Goal: Transaction & Acquisition: Purchase product/service

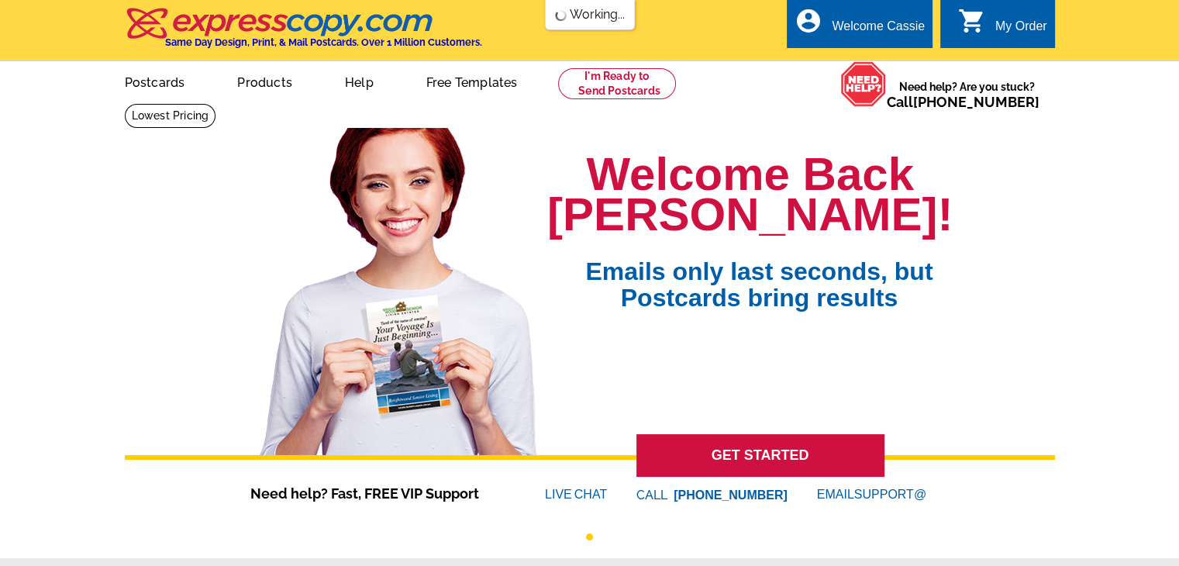
click at [1003, 26] on div "My Order" at bounding box center [1021, 30] width 52 height 22
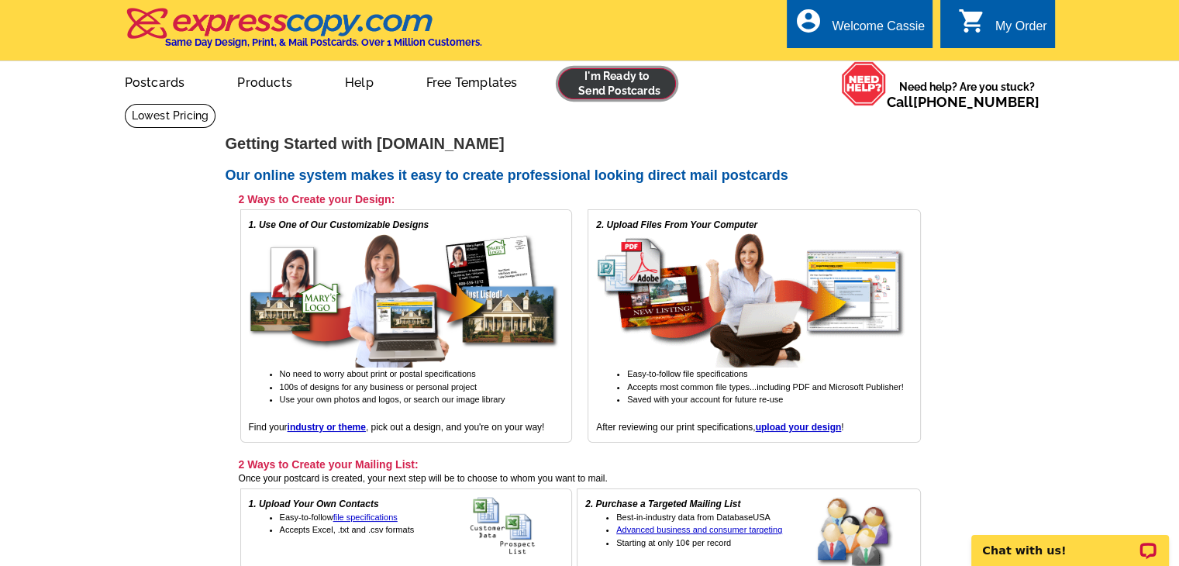
click at [633, 83] on link at bounding box center [617, 83] width 119 height 31
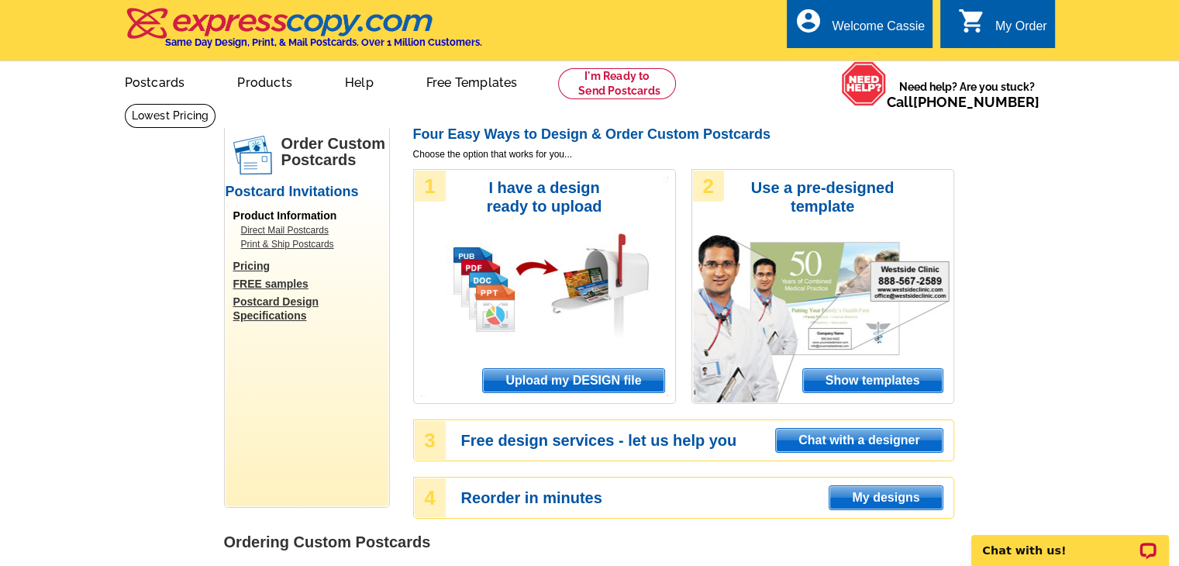
click at [586, 385] on span "Upload my DESIGN file" at bounding box center [573, 380] width 181 height 23
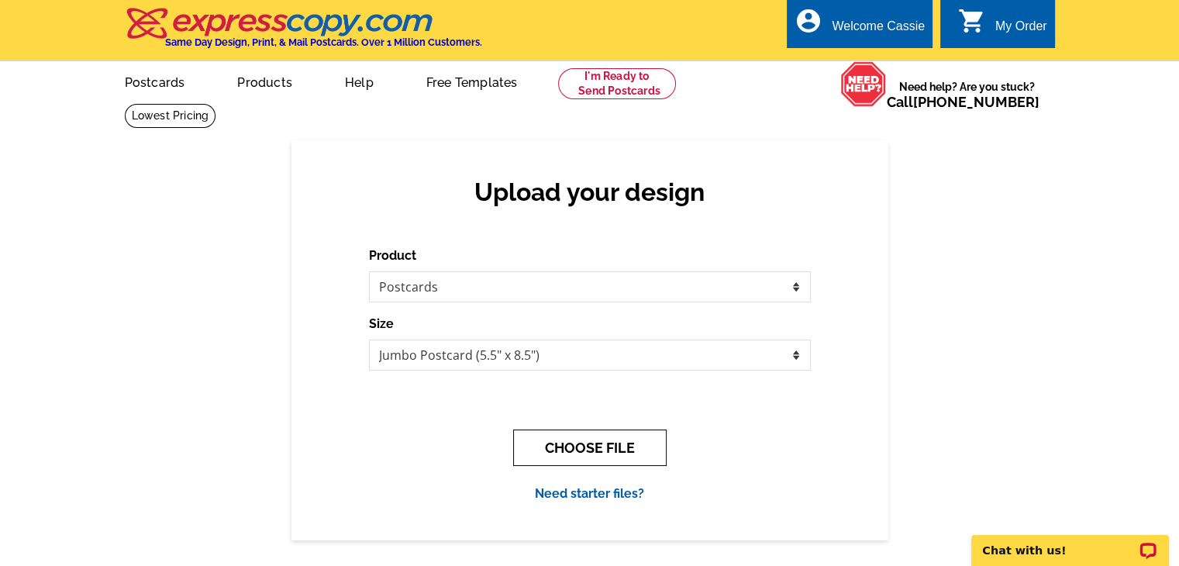
click at [580, 452] on button "CHOOSE FILE" at bounding box center [590, 448] width 154 height 36
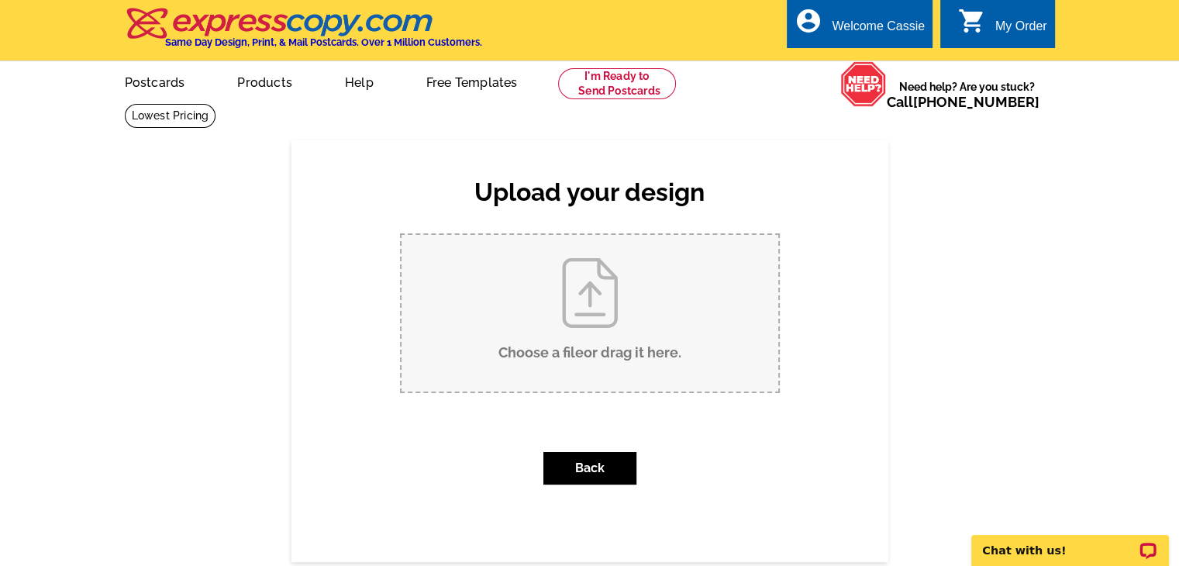
click at [568, 340] on input "Choose a file or drag it here ." at bounding box center [590, 313] width 377 height 157
type input "C:\fakepath\COMING SOON FRONT Jumbo Cub Cut 11905 V3 (2).pdf"
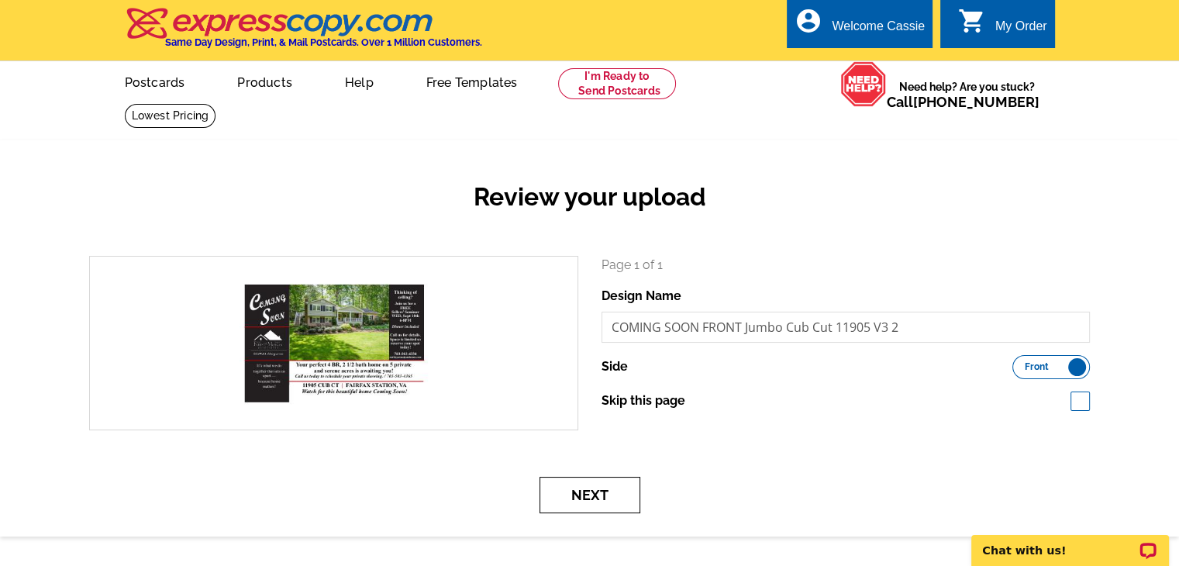
click at [583, 500] on button "Next" at bounding box center [590, 495] width 101 height 36
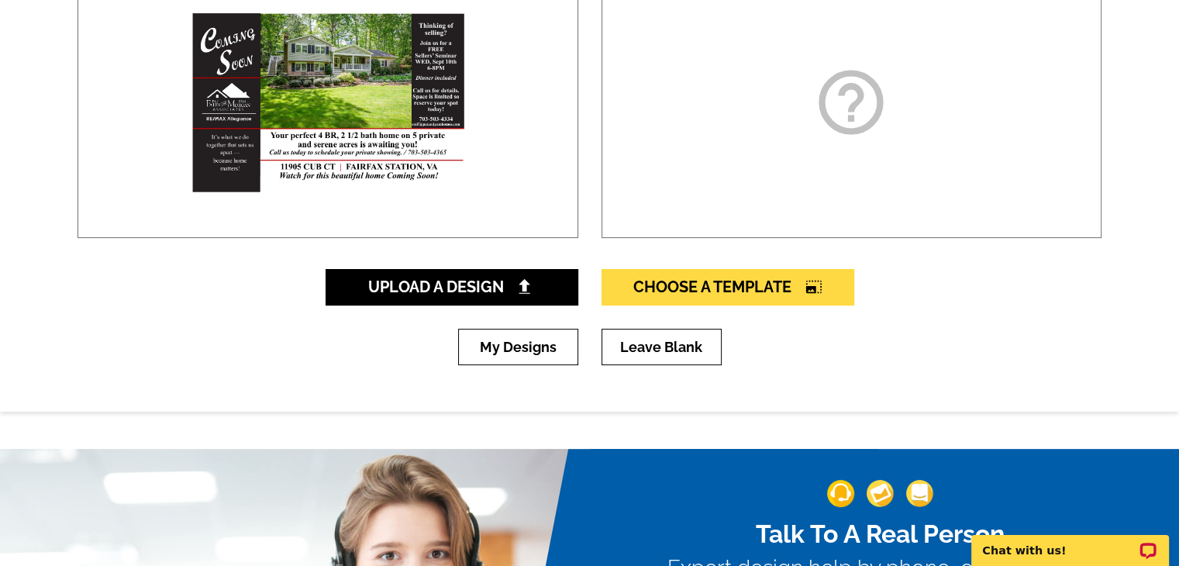
scroll to position [388, 0]
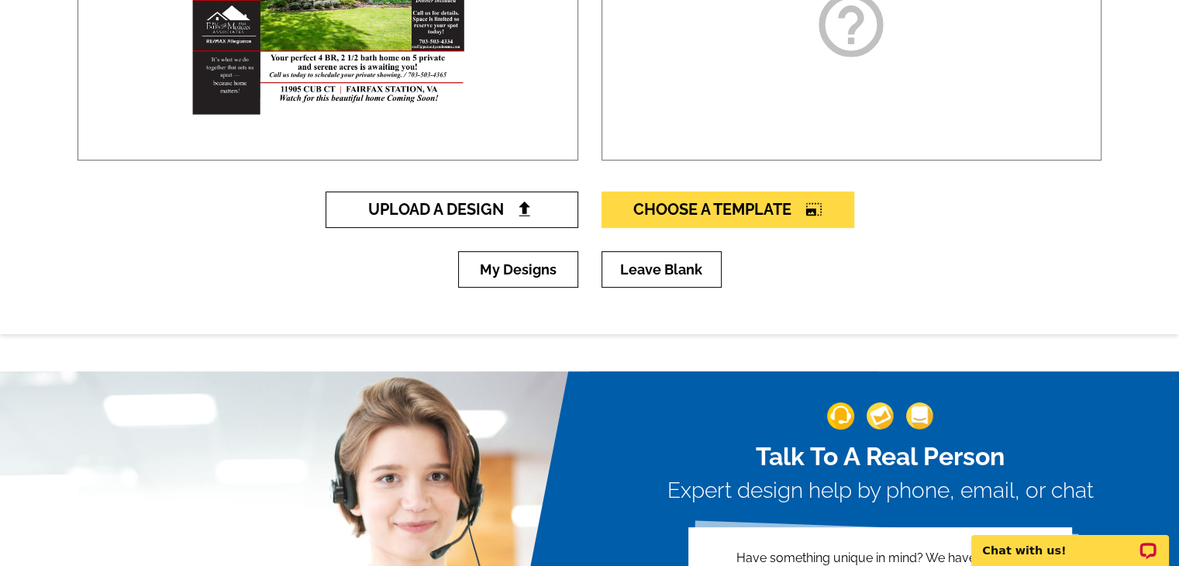
click at [484, 215] on span "Upload A Design" at bounding box center [451, 209] width 167 height 19
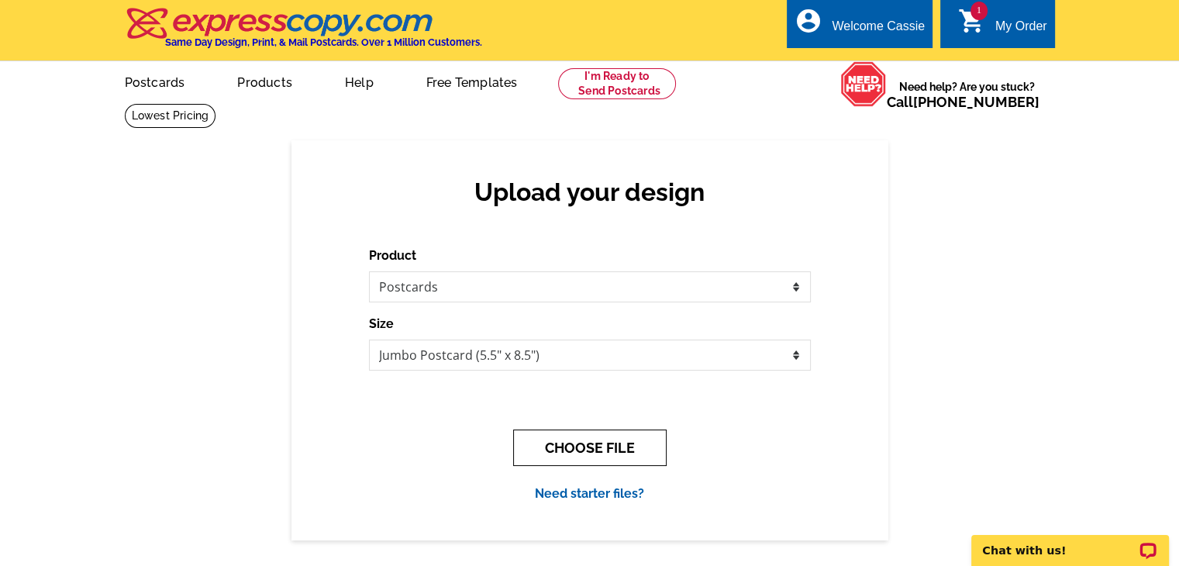
click at [590, 452] on button "CHOOSE FILE" at bounding box center [590, 448] width 154 height 36
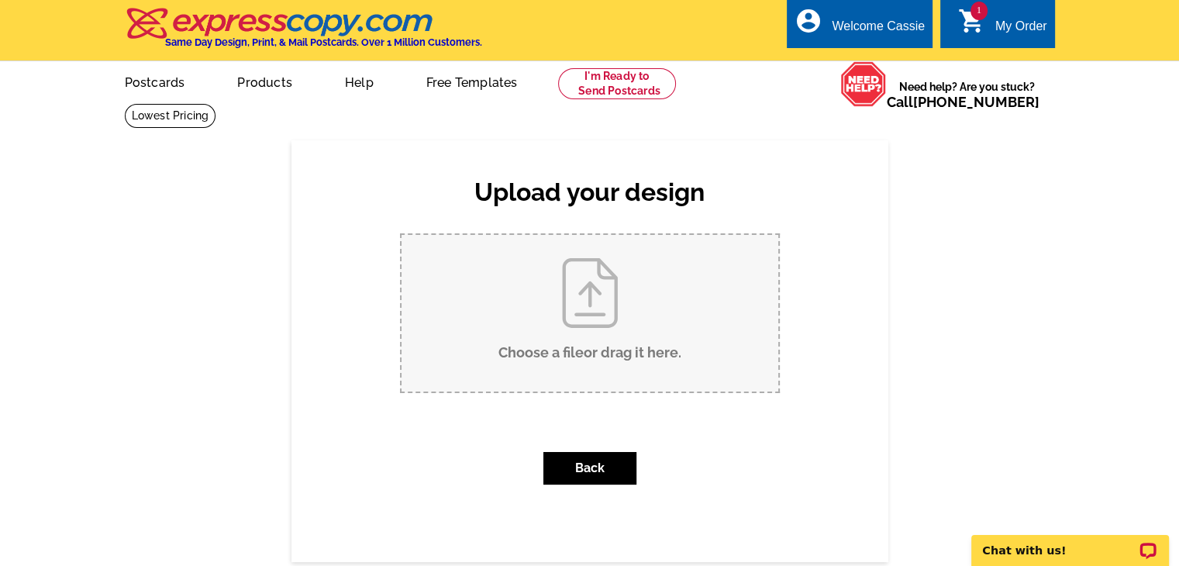
click at [599, 314] on input "Choose a file or drag it here ." at bounding box center [590, 313] width 377 height 157
type input "C:\fakepath\COMING SOON BACK JUMBO Cub Ct 11905 V1.pdf"
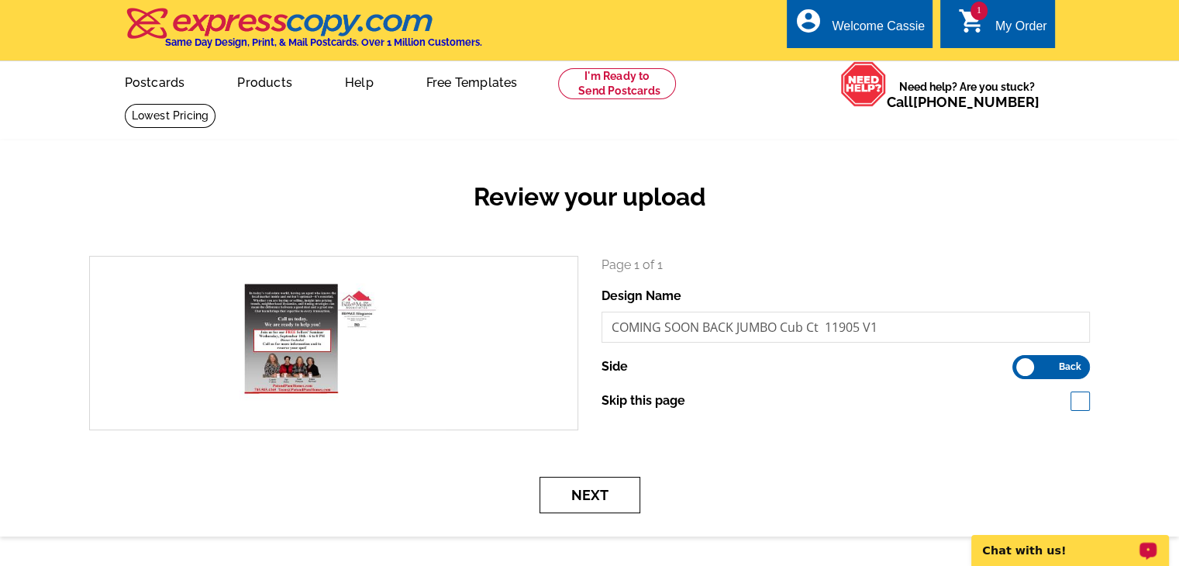
click at [610, 497] on button "Next" at bounding box center [590, 495] width 101 height 36
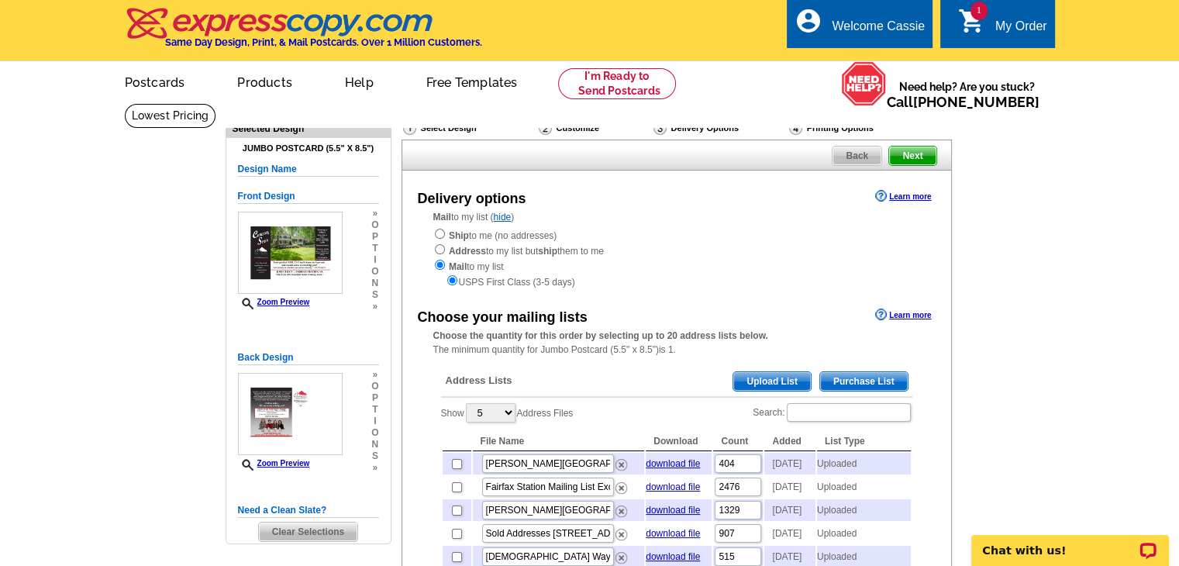
click at [787, 379] on span "Upload List" at bounding box center [771, 381] width 77 height 19
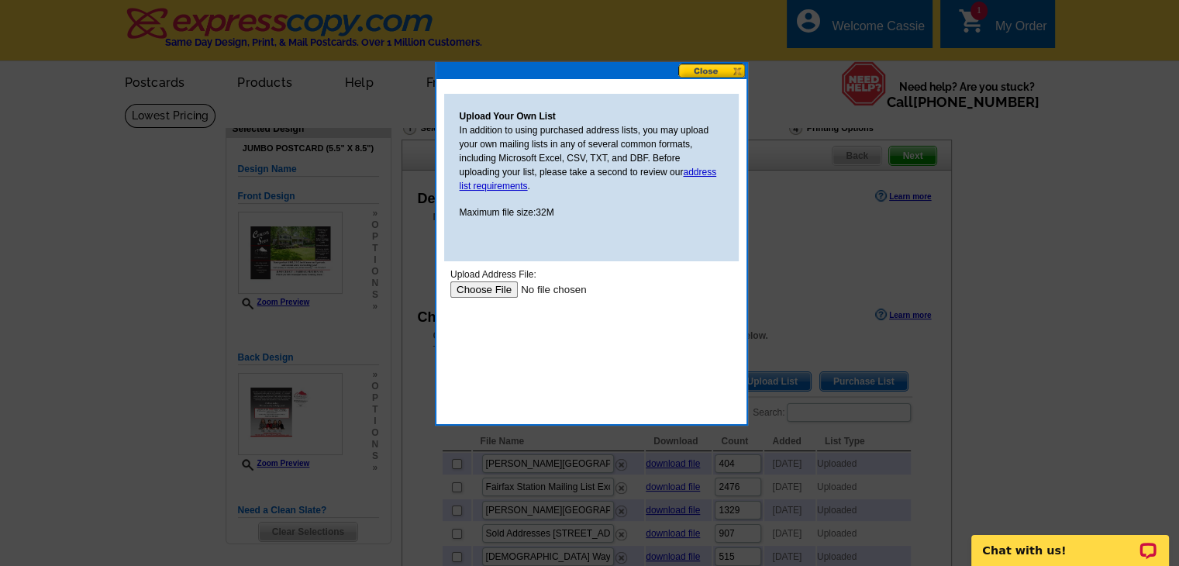
click at [492, 289] on input "file" at bounding box center [548, 289] width 196 height 16
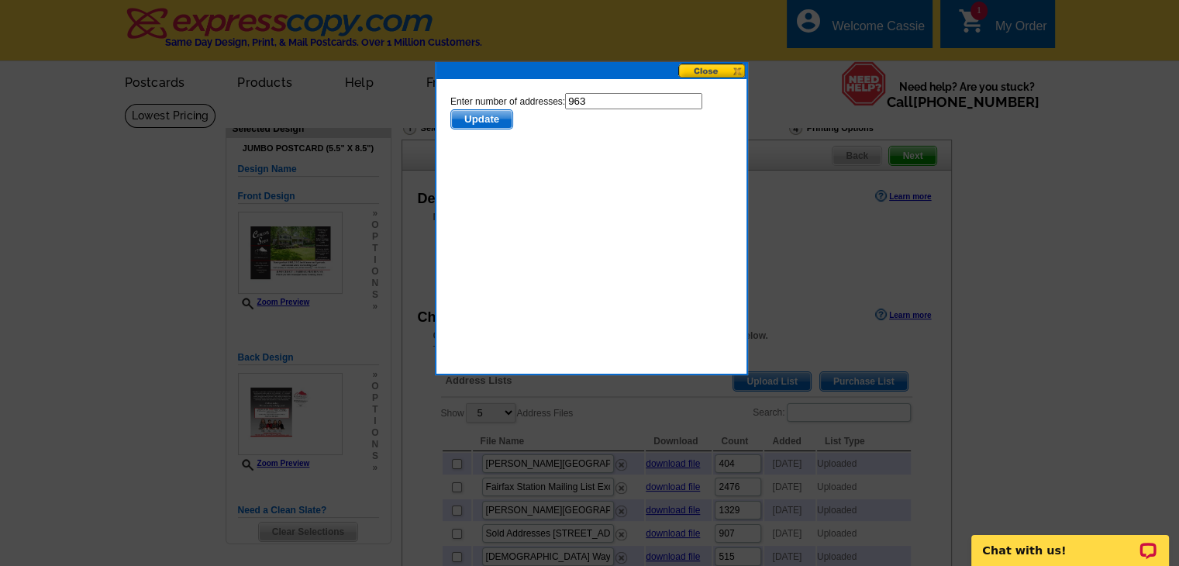
click at [602, 101] on input "963" at bounding box center [632, 101] width 137 height 16
type input "962"
click at [488, 122] on span "Update" at bounding box center [480, 119] width 61 height 19
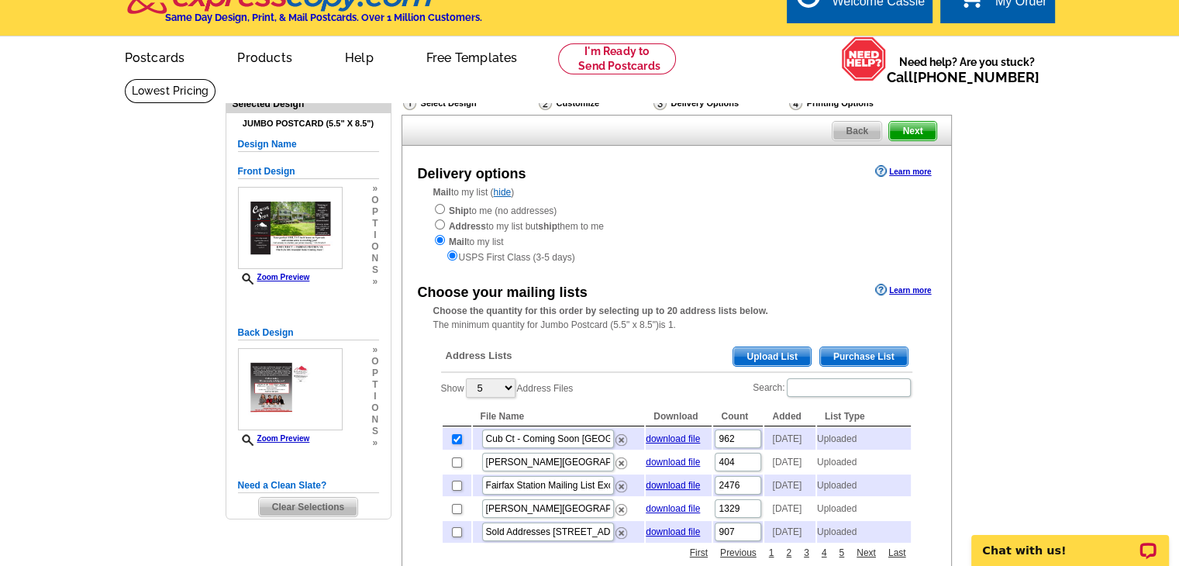
scroll to position [22, 0]
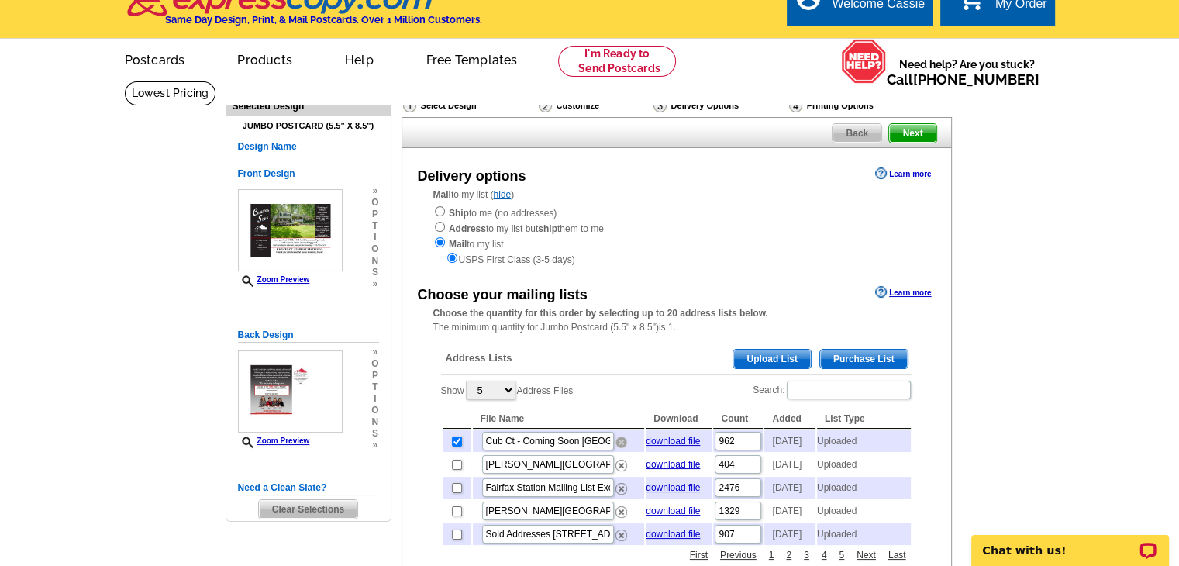
click at [619, 443] on img at bounding box center [622, 442] width 12 height 12
click at [783, 355] on span "Upload List" at bounding box center [771, 359] width 77 height 19
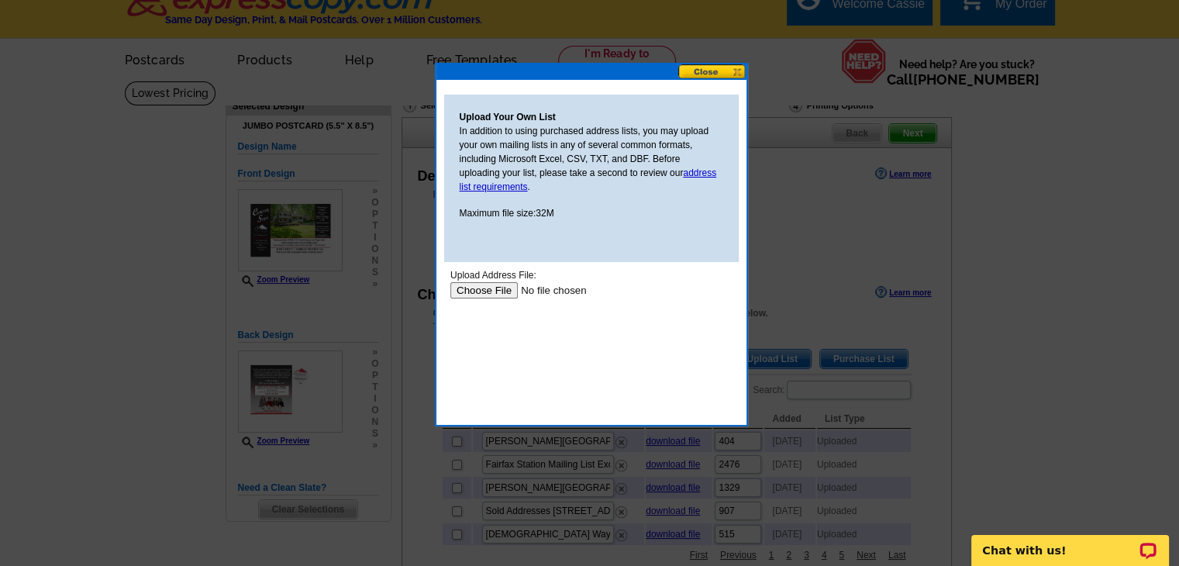
scroll to position [0, 0]
click at [468, 290] on input "file" at bounding box center [548, 289] width 196 height 16
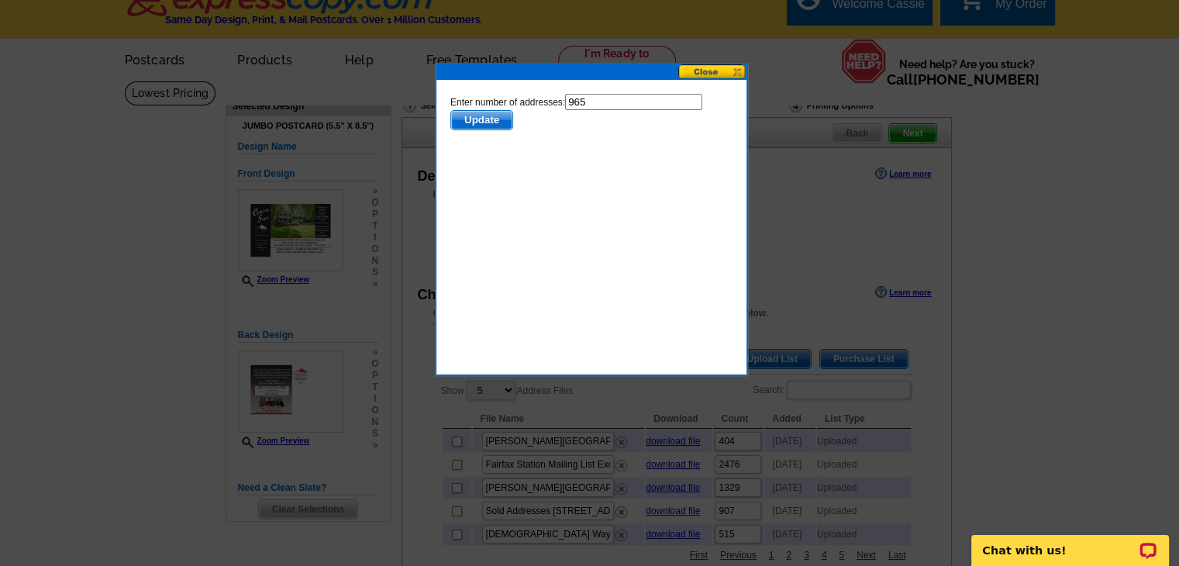
click at [609, 98] on input "965" at bounding box center [632, 101] width 137 height 16
type input "964"
click at [485, 118] on span "Update" at bounding box center [480, 119] width 61 height 19
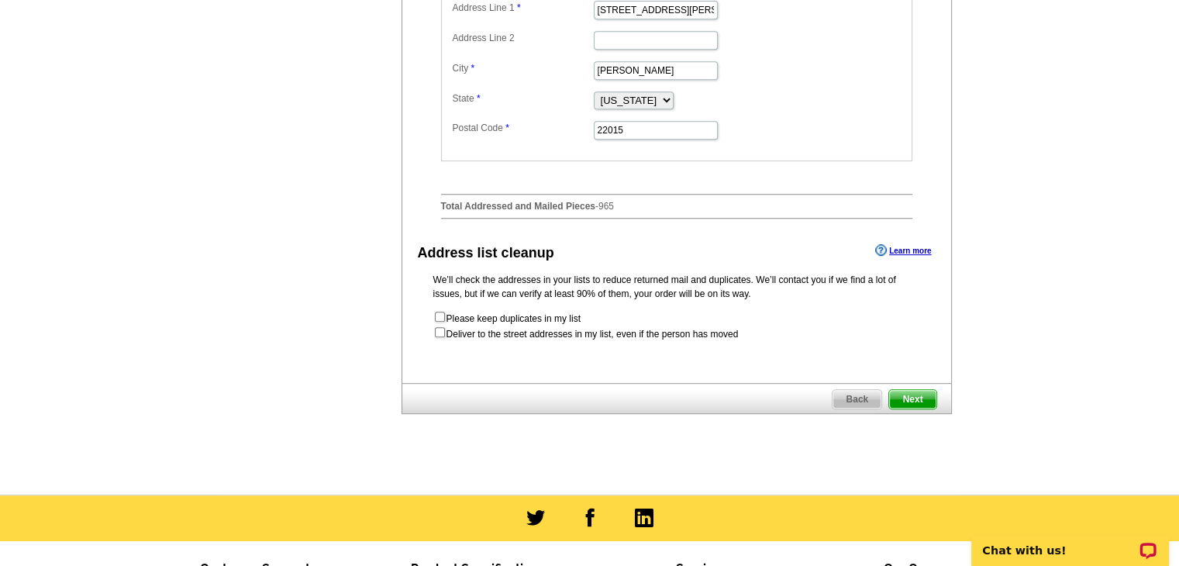
scroll to position [721, 0]
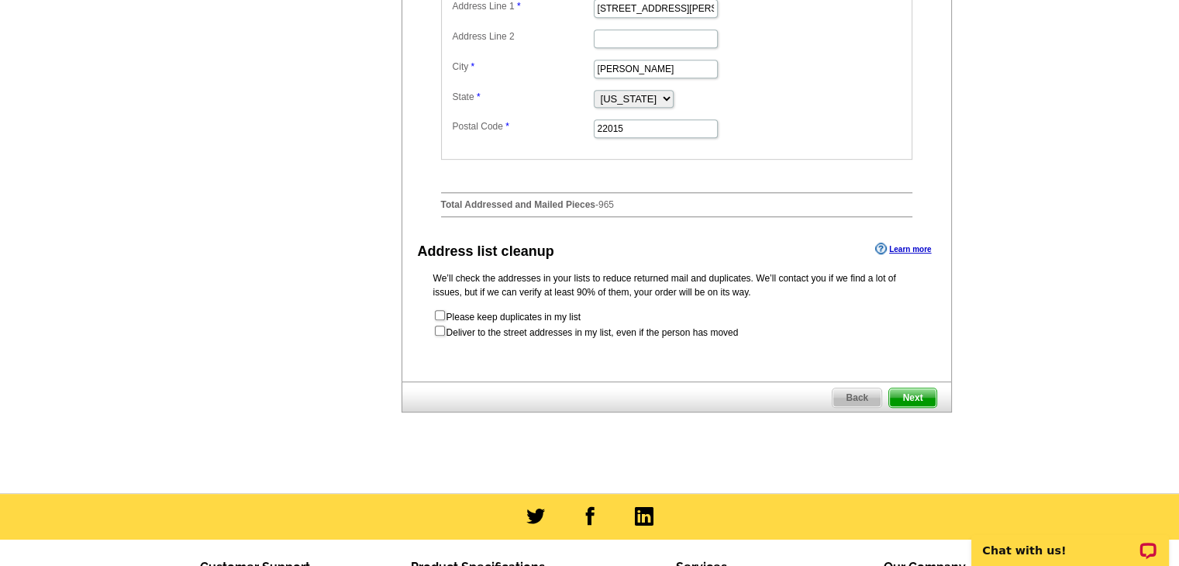
click at [902, 407] on span "Next" at bounding box center [912, 397] width 47 height 19
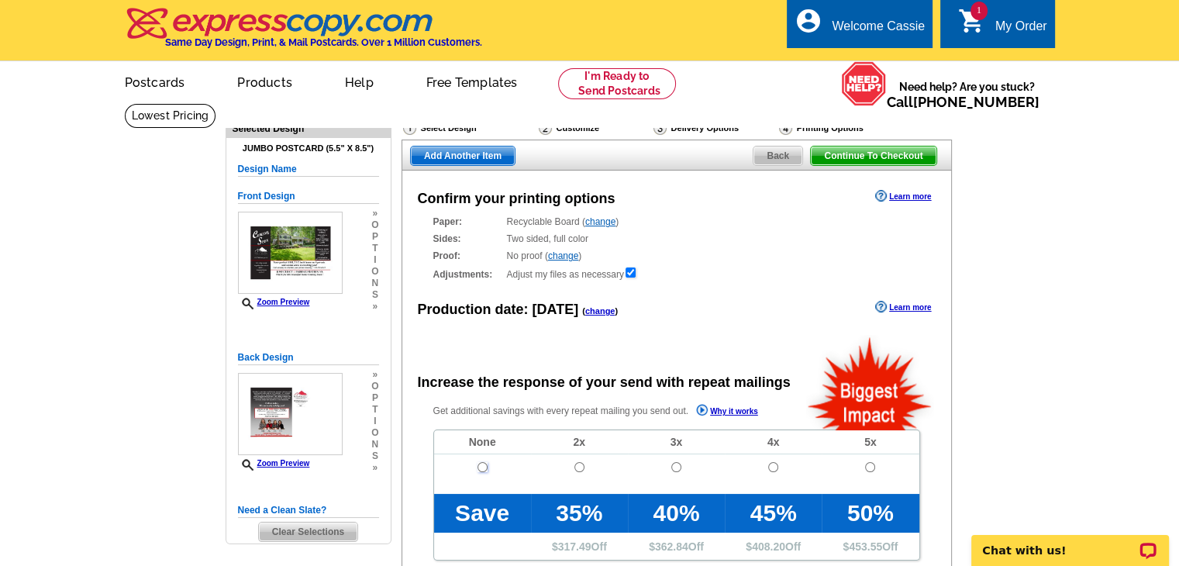
click at [482, 467] on input "radio" at bounding box center [483, 467] width 10 height 10
radio input "true"
radio input "false"
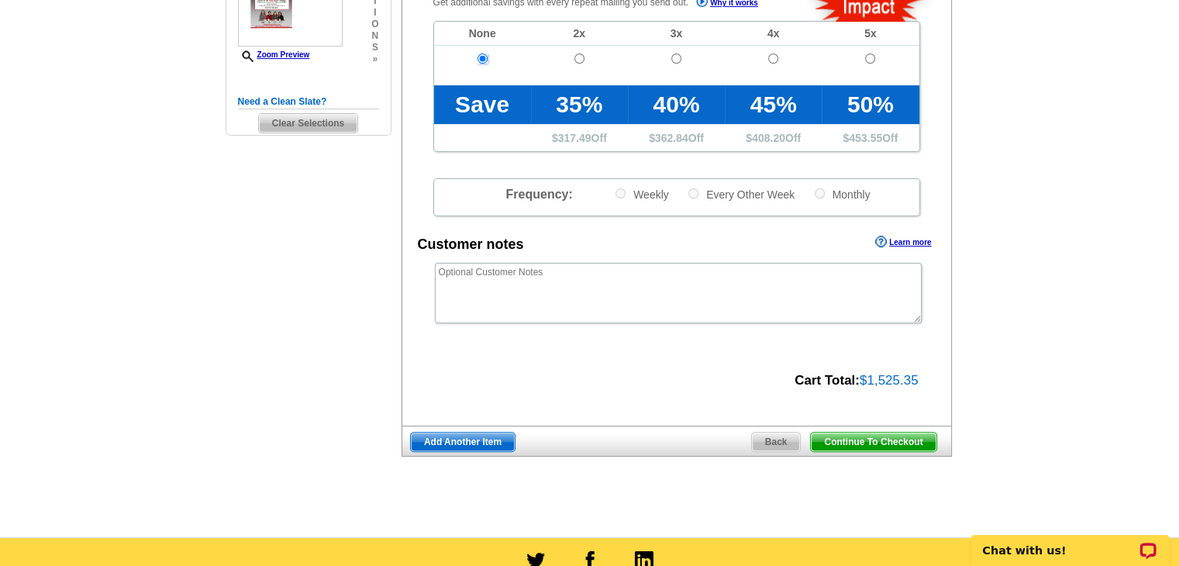
scroll to position [417, 0]
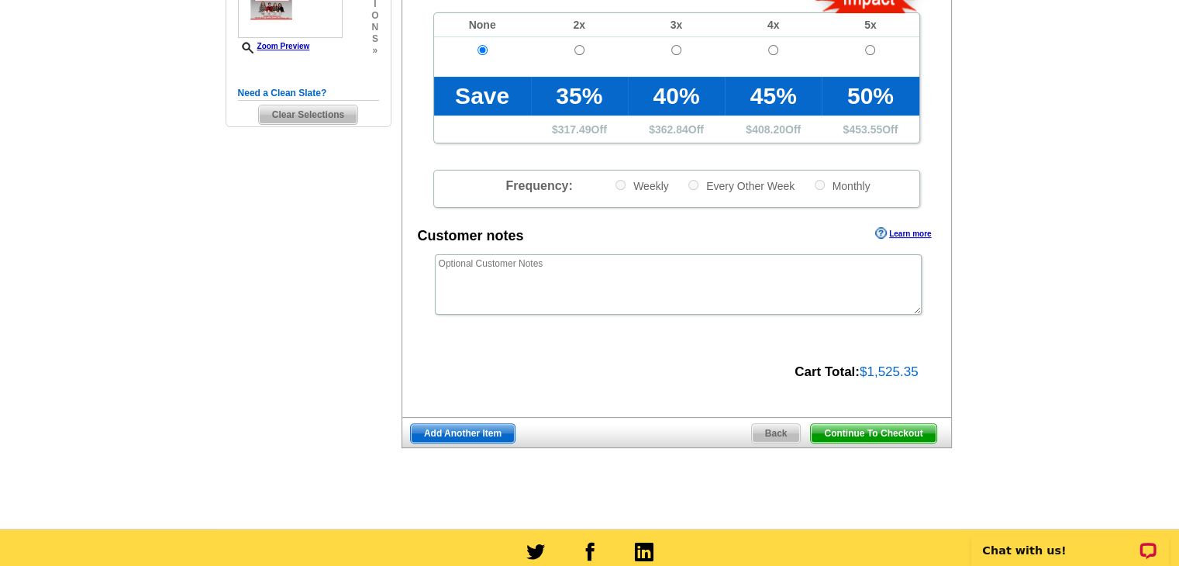
click at [884, 430] on span "Continue To Checkout" at bounding box center [873, 433] width 125 height 19
click at [858, 434] on span "Continue To Checkout" at bounding box center [873, 433] width 125 height 19
click at [864, 118] on td "$ 453.55 Off" at bounding box center [870, 129] width 97 height 27
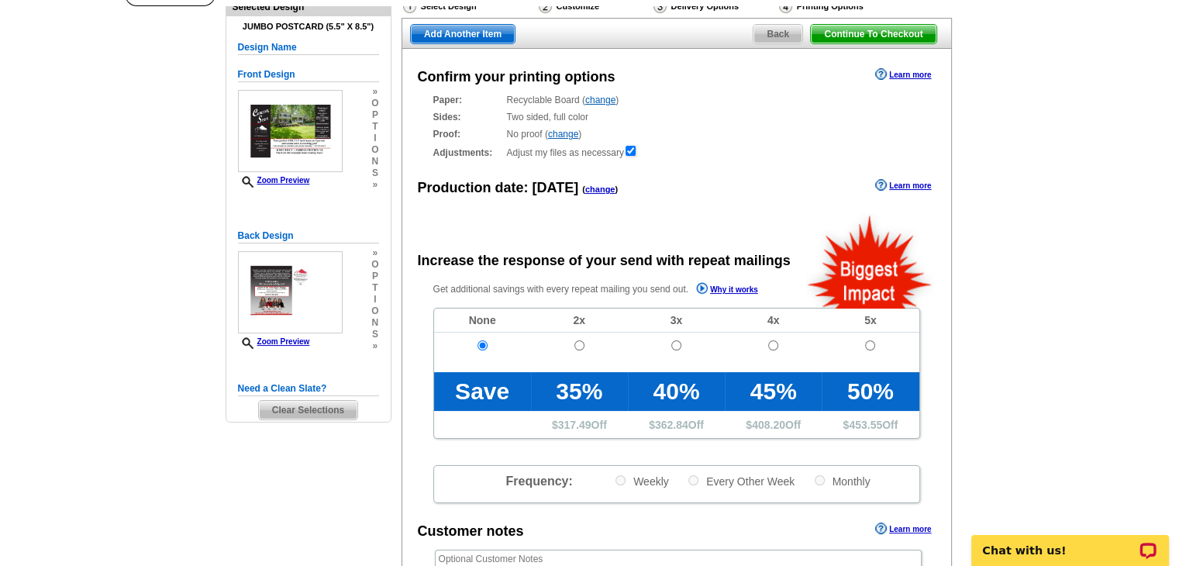
scroll to position [124, 0]
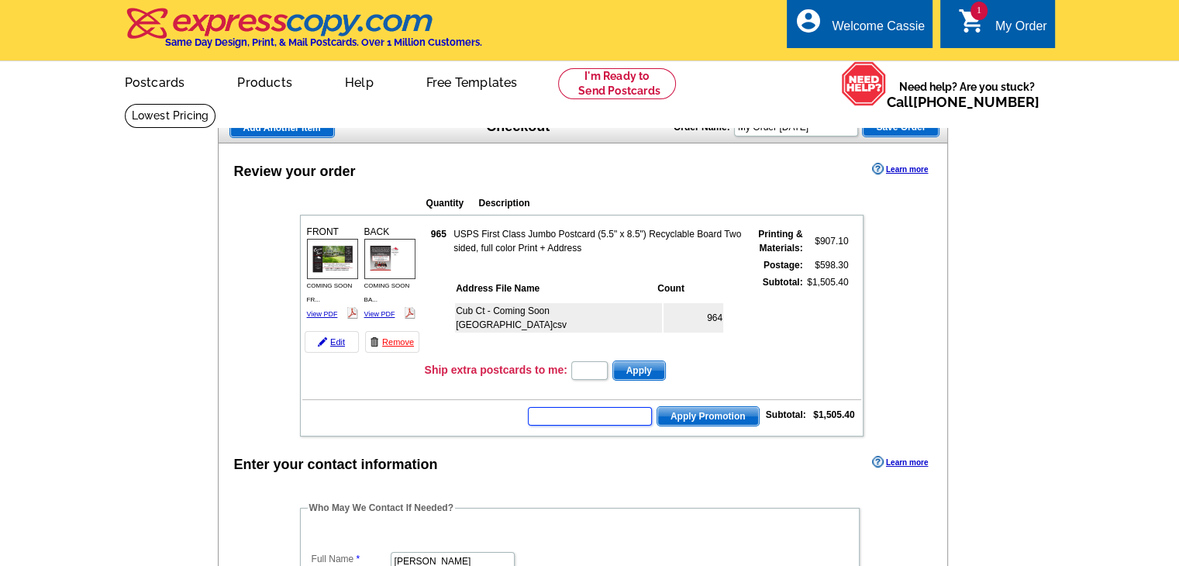
click at [590, 416] on input "text" at bounding box center [590, 416] width 124 height 19
click at [591, 407] on input "text" at bounding box center [590, 416] width 124 height 19
click at [578, 410] on input "text" at bounding box center [590, 416] width 124 height 19
type input "Hurry40"
click at [657, 406] on button "Apply Promotion" at bounding box center [708, 416] width 103 height 20
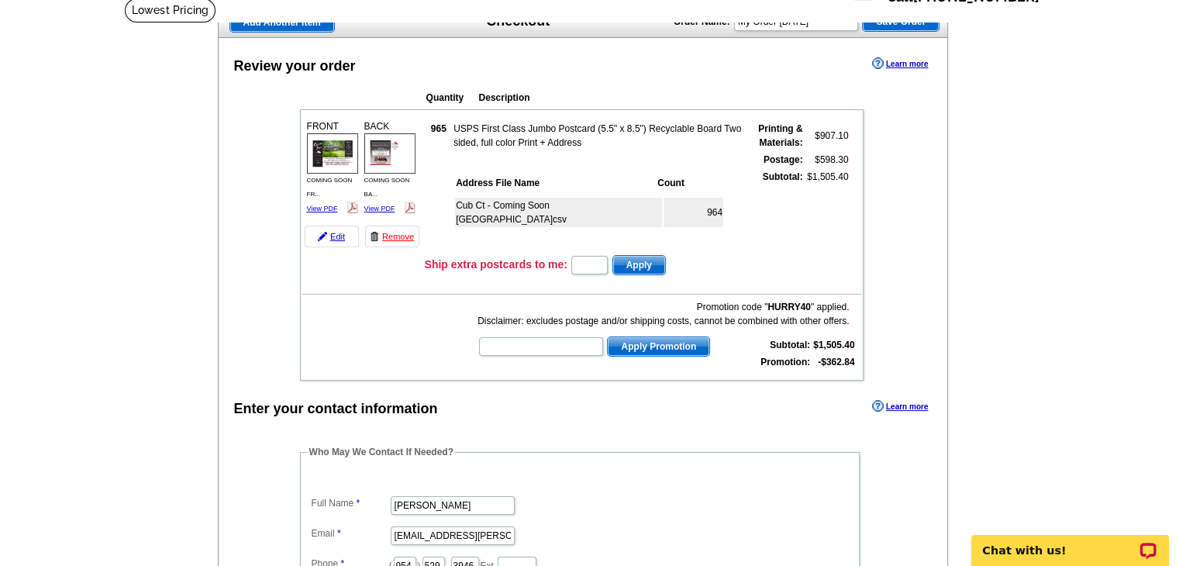
scroll to position [93, 0]
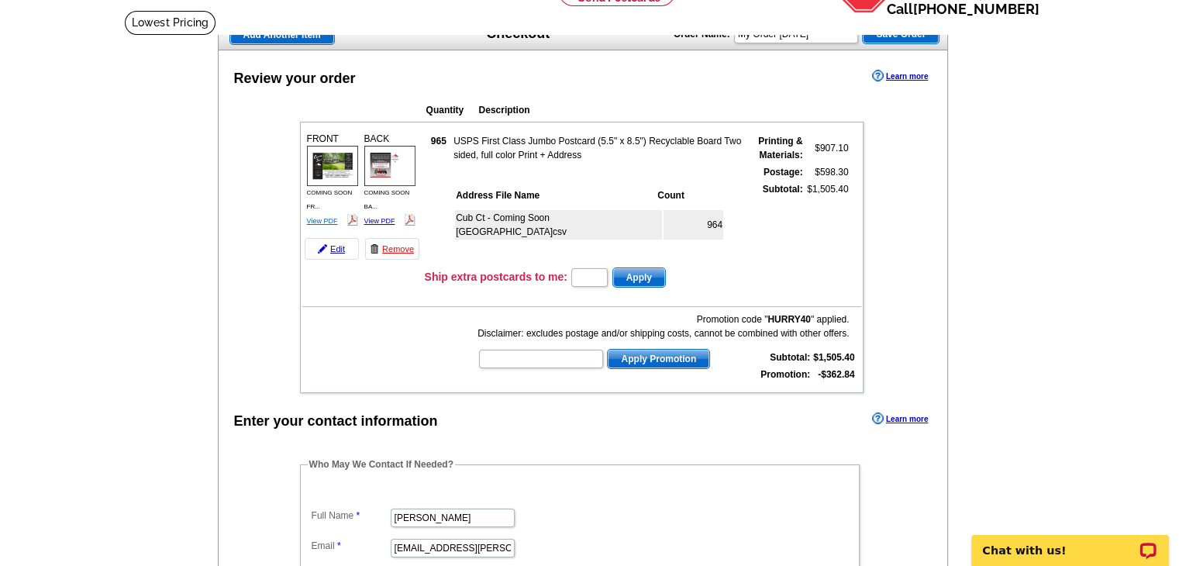
click at [329, 217] on link "View PDF" at bounding box center [322, 221] width 31 height 8
click at [381, 217] on link "View PDF" at bounding box center [379, 221] width 31 height 8
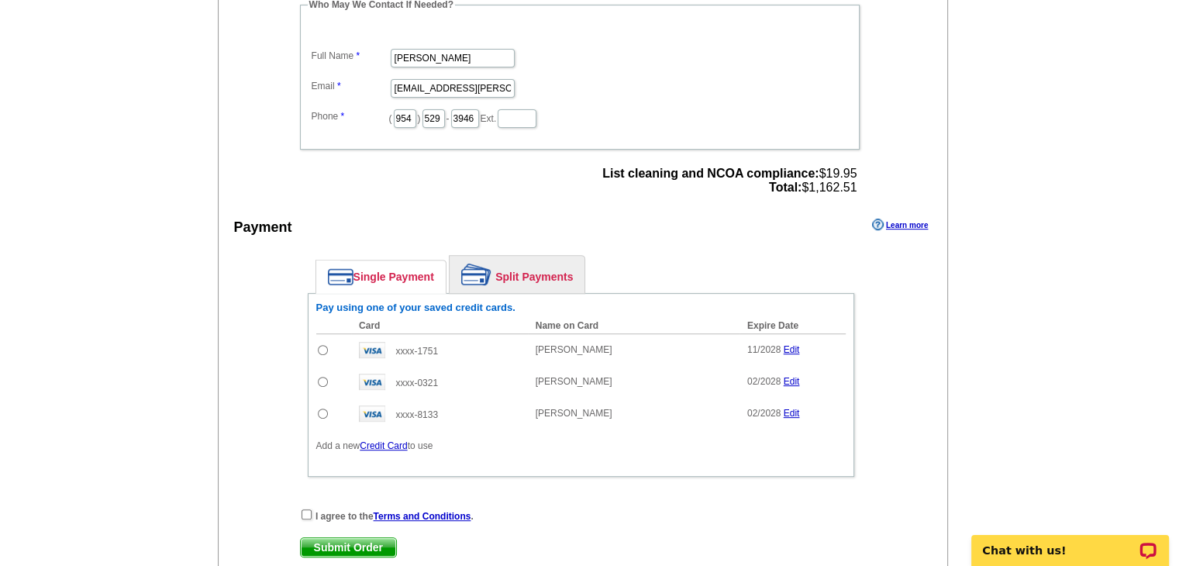
scroll to position [556, 0]
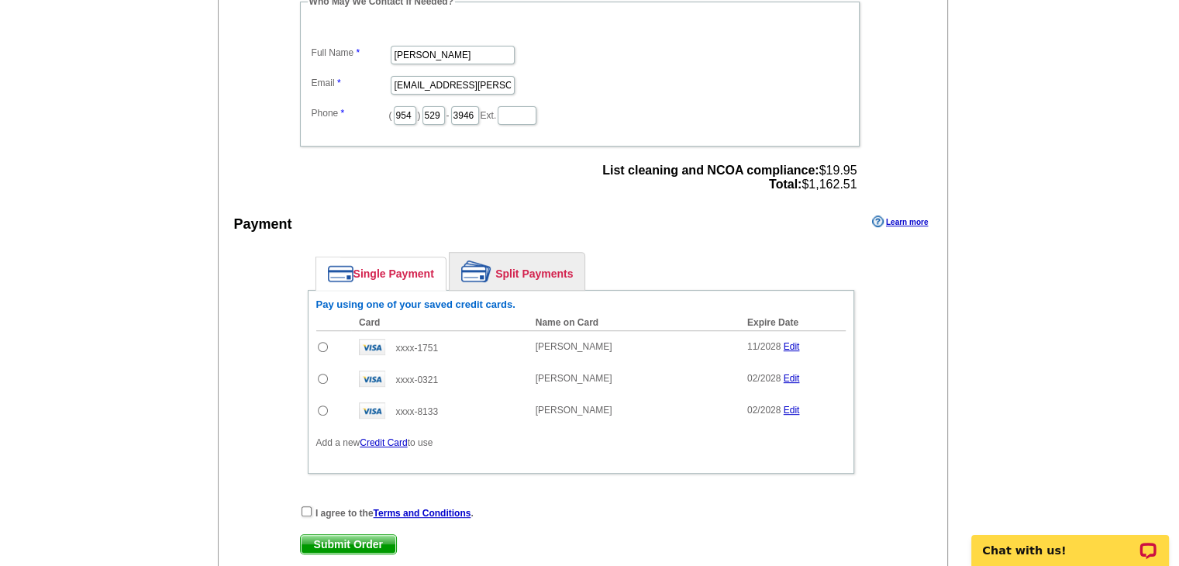
click at [326, 342] on input "radio" at bounding box center [323, 347] width 10 height 10
radio input "true"
click at [309, 506] on input "checkbox" at bounding box center [307, 511] width 10 height 10
checkbox input "true"
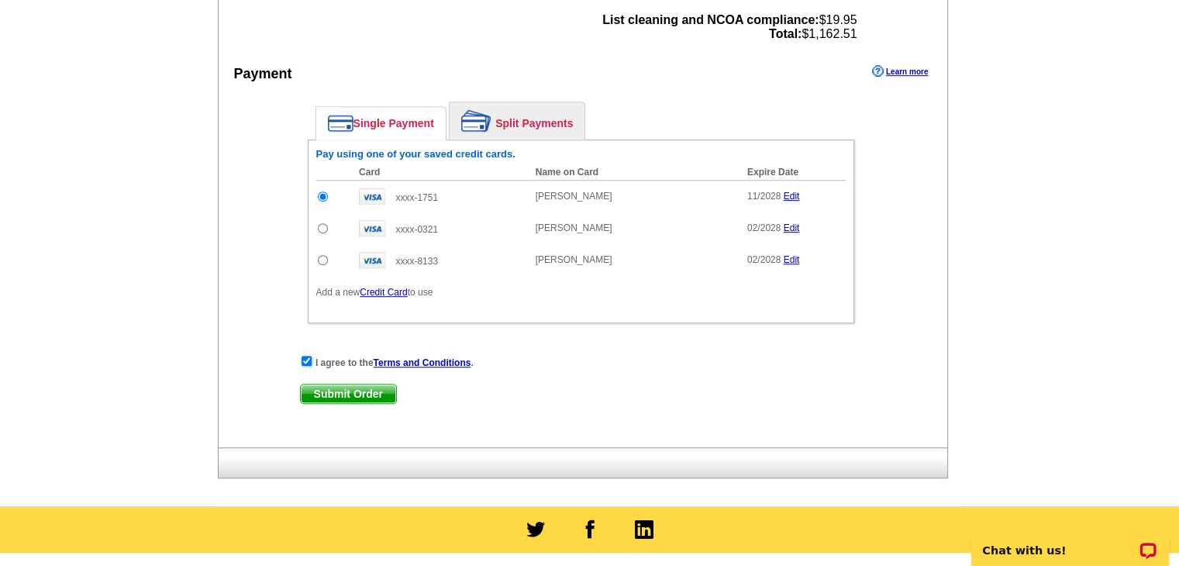
scroll to position [712, 0]
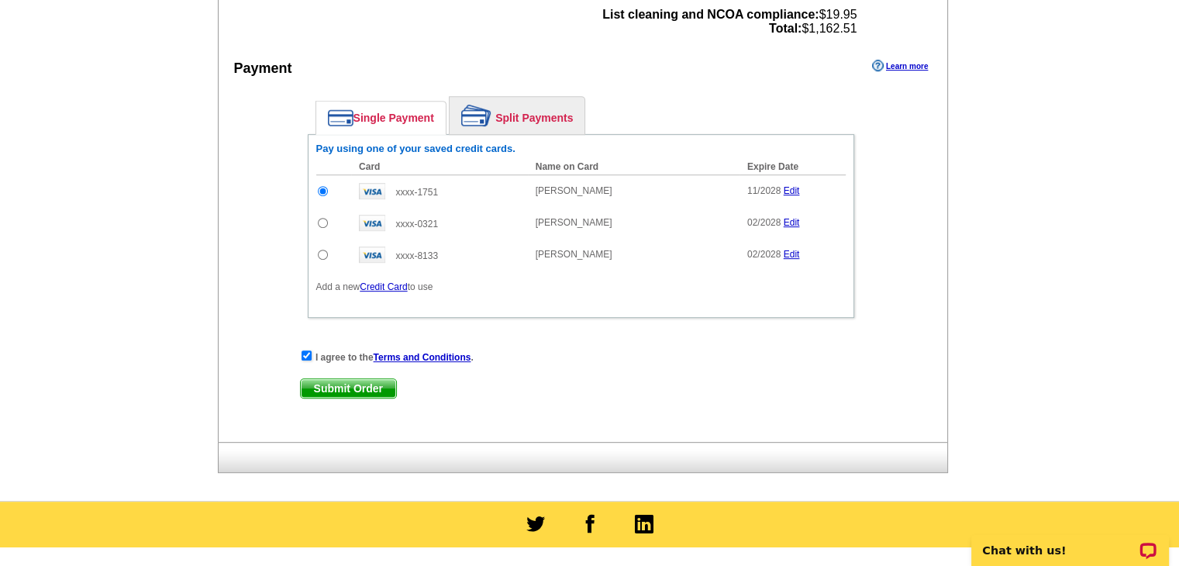
click at [381, 385] on span "Submit Order" at bounding box center [348, 388] width 95 height 19
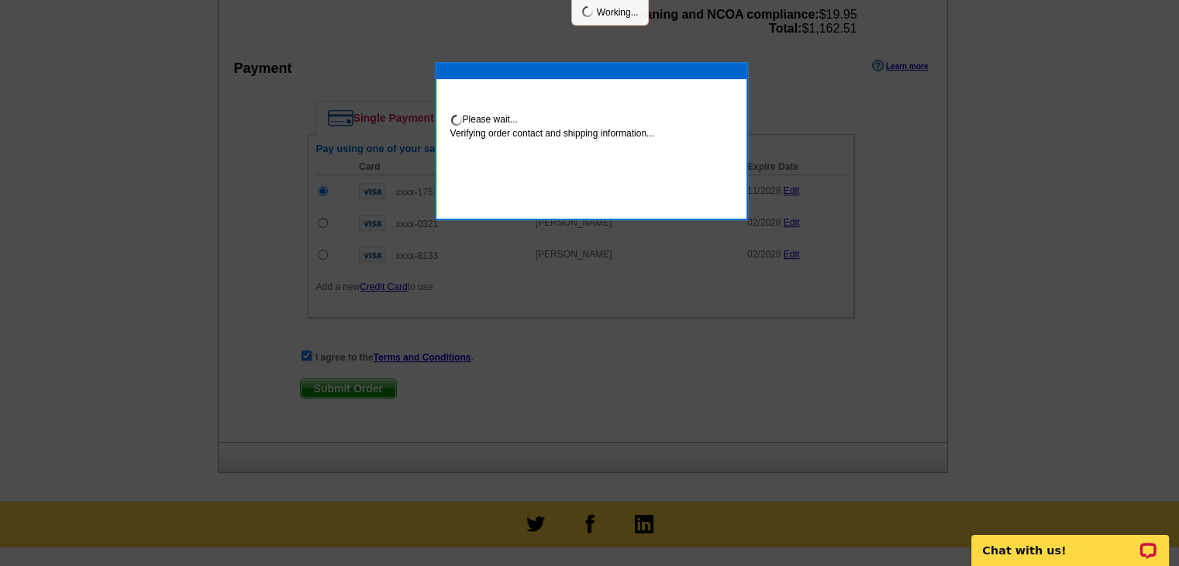
scroll to position [790, 0]
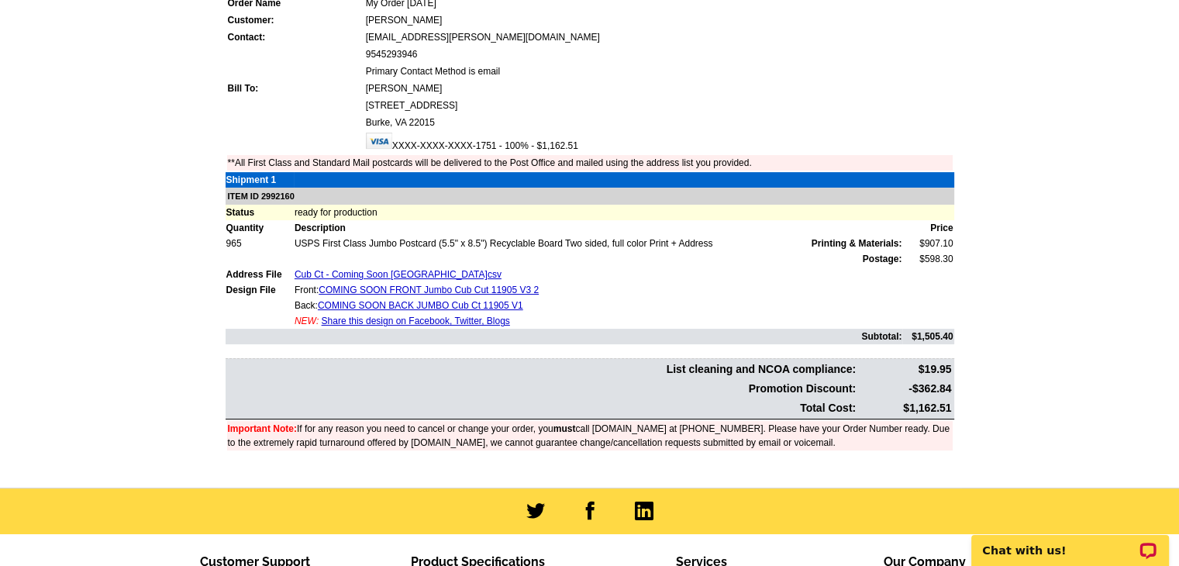
scroll to position [369, 0]
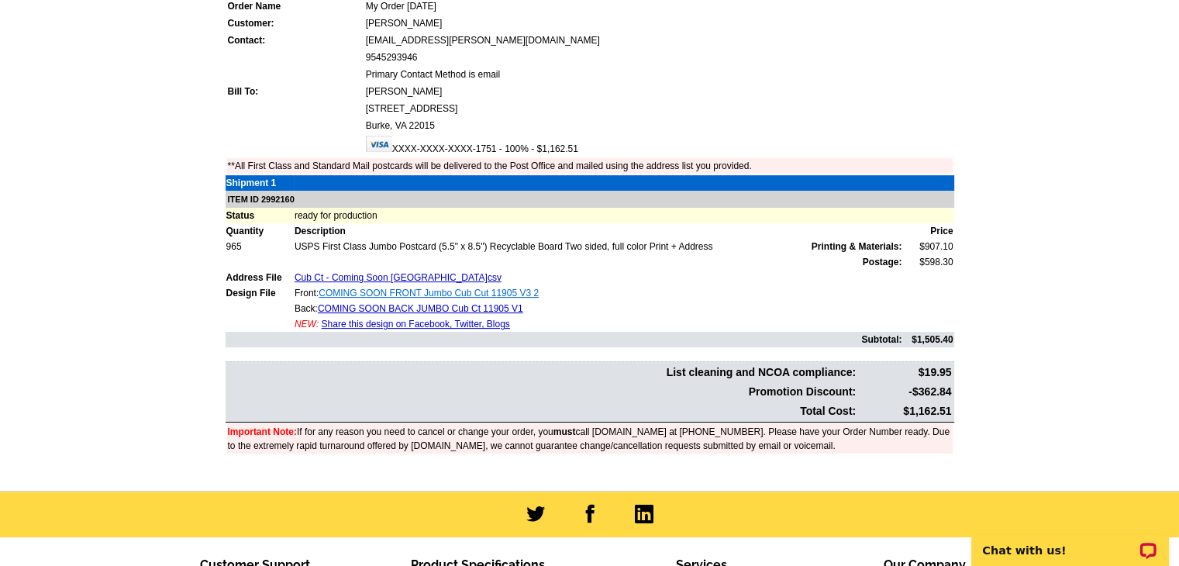
click at [467, 288] on link "COMING SOON FRONT Jumbo Cub Cut 11905 V3 2" at bounding box center [429, 293] width 220 height 11
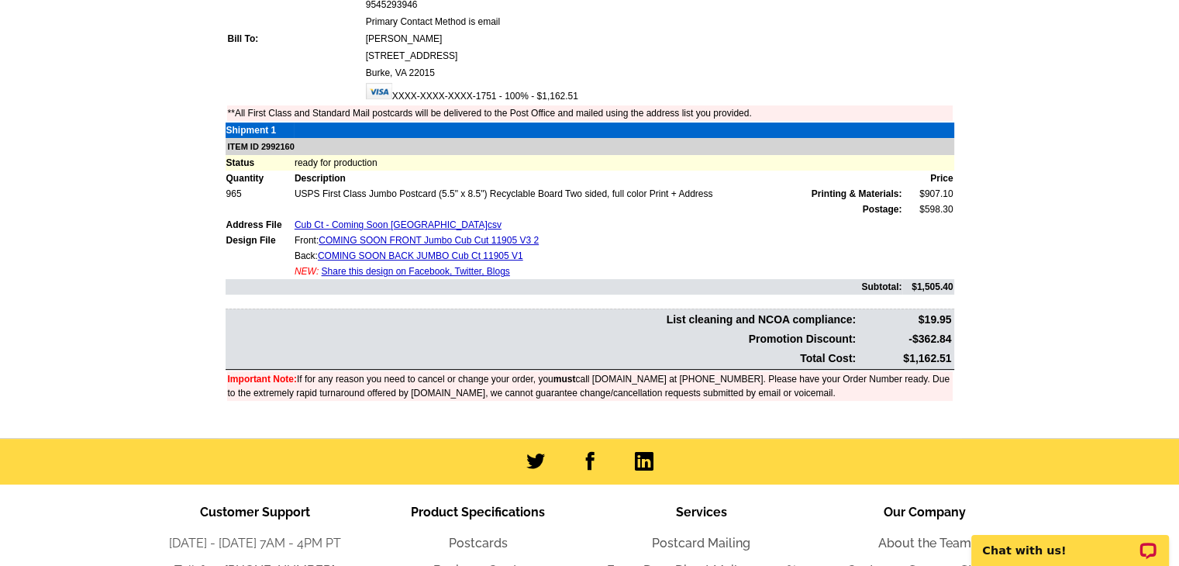
scroll to position [421, 0]
